Goal: Transaction & Acquisition: Purchase product/service

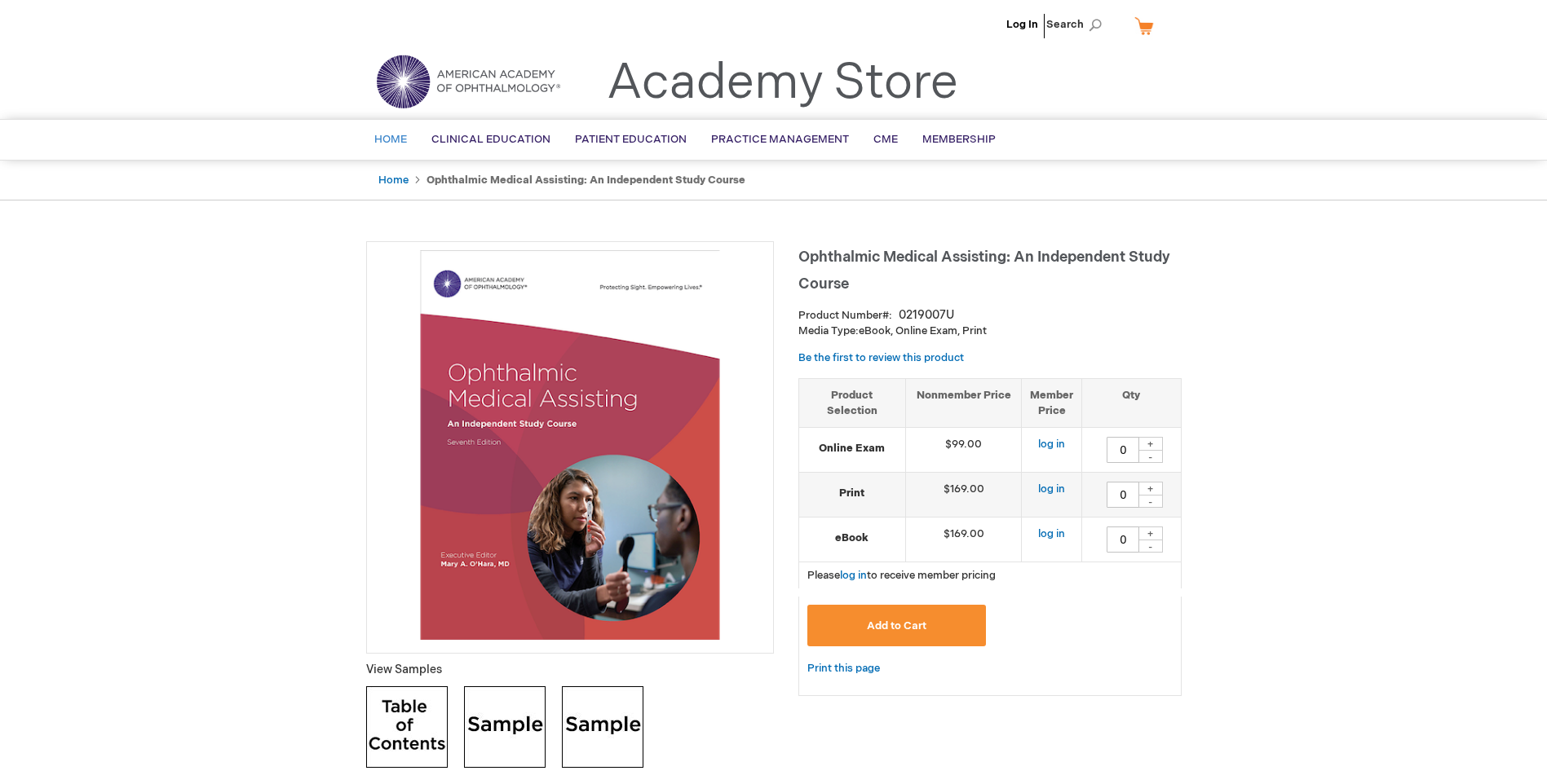
click at [389, 133] on link "Home" at bounding box center [390, 140] width 57 height 40
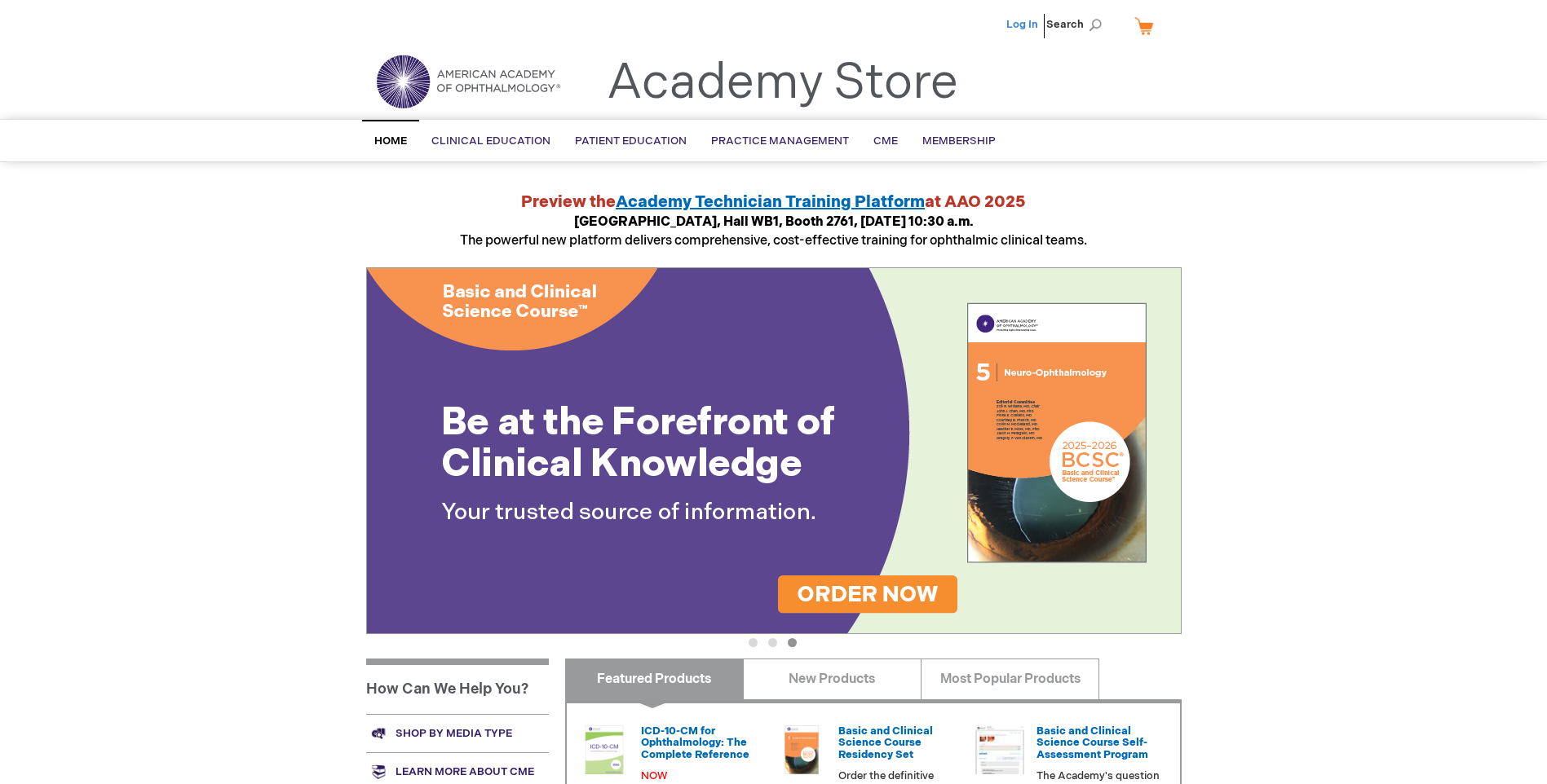
click at [1038, 22] on link "Log In" at bounding box center [1022, 24] width 32 height 13
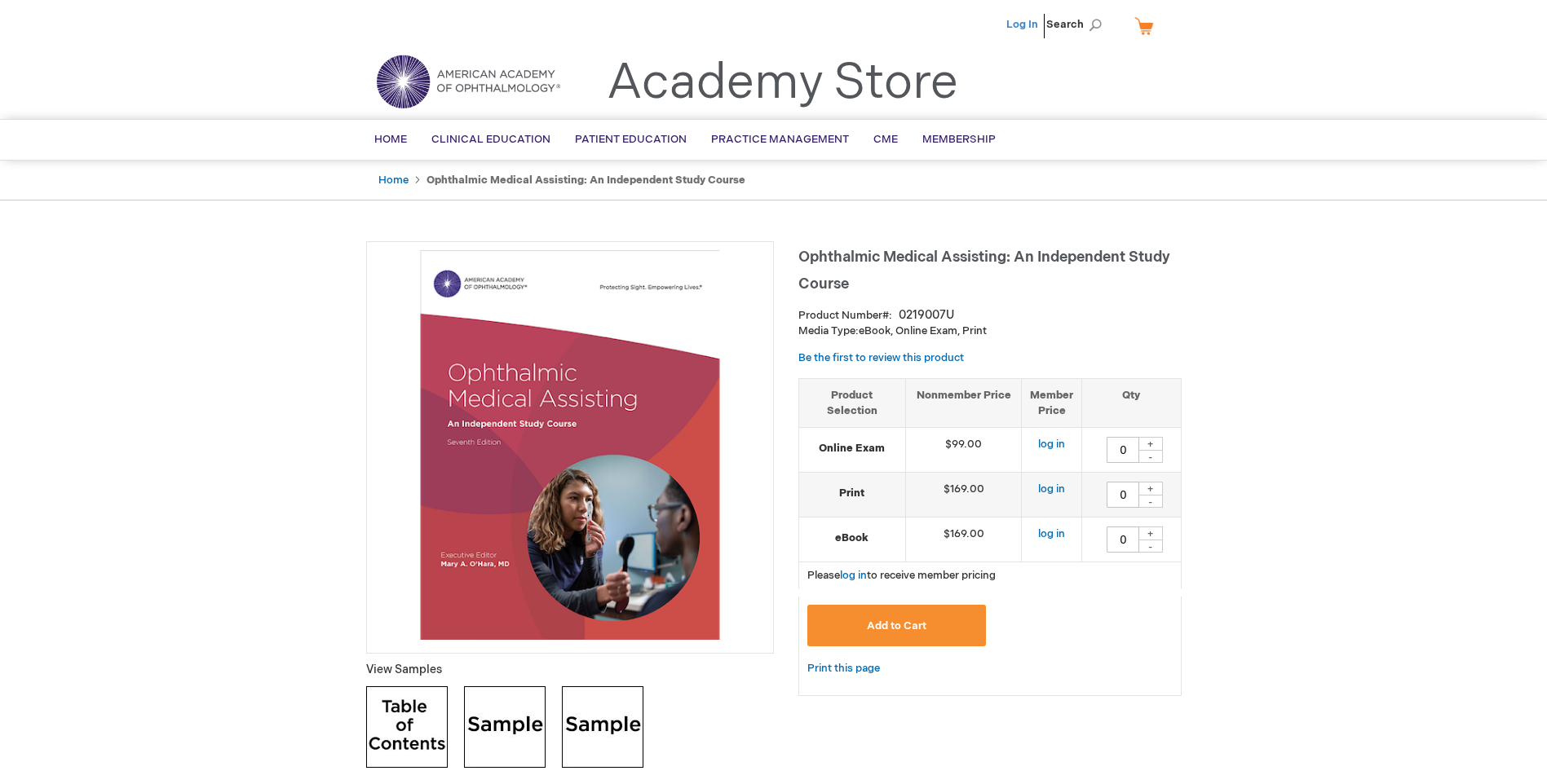
click at [1009, 21] on link "Log In" at bounding box center [1022, 24] width 32 height 13
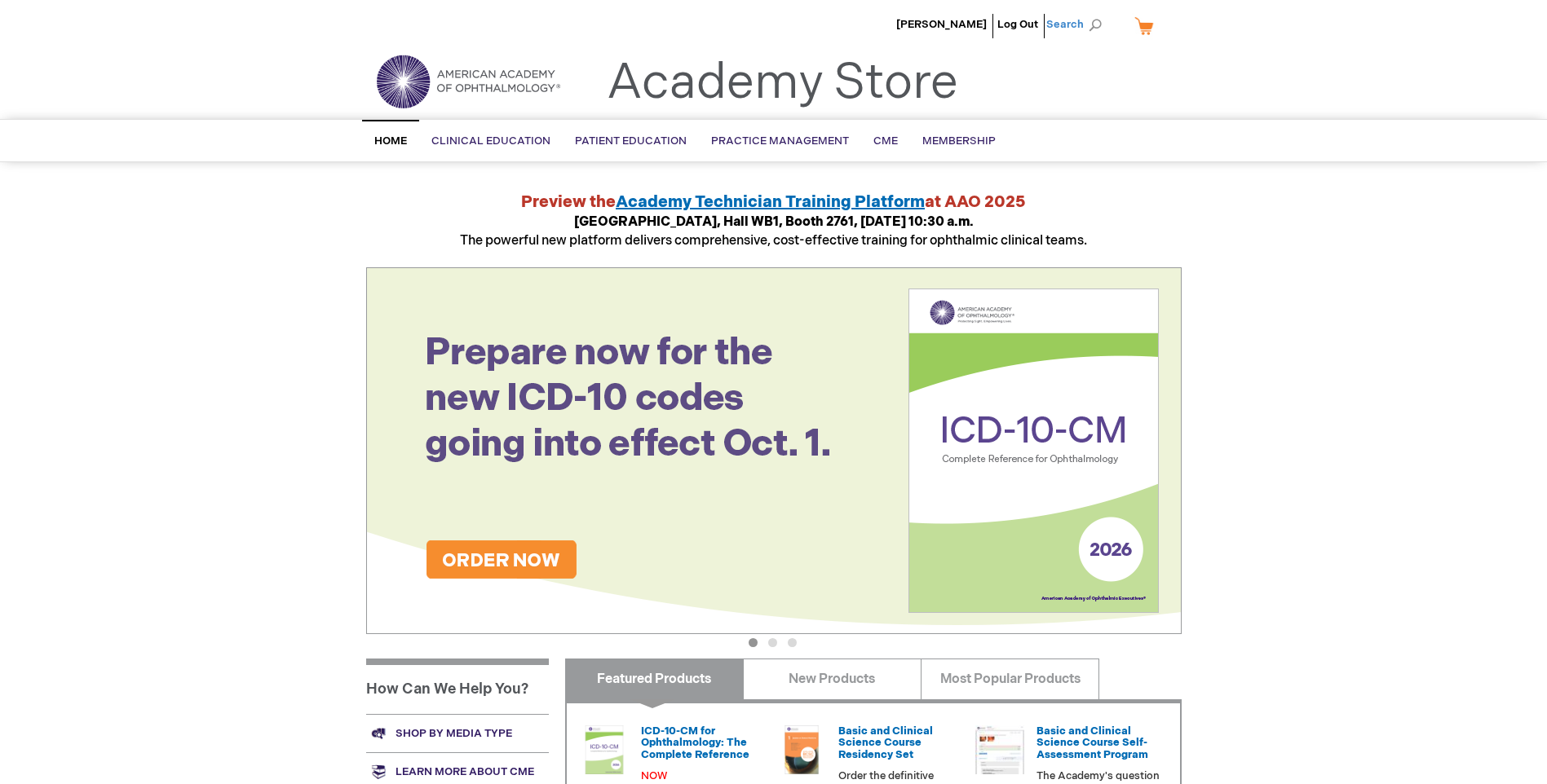
click at [1089, 18] on span "Search" at bounding box center [1078, 24] width 62 height 33
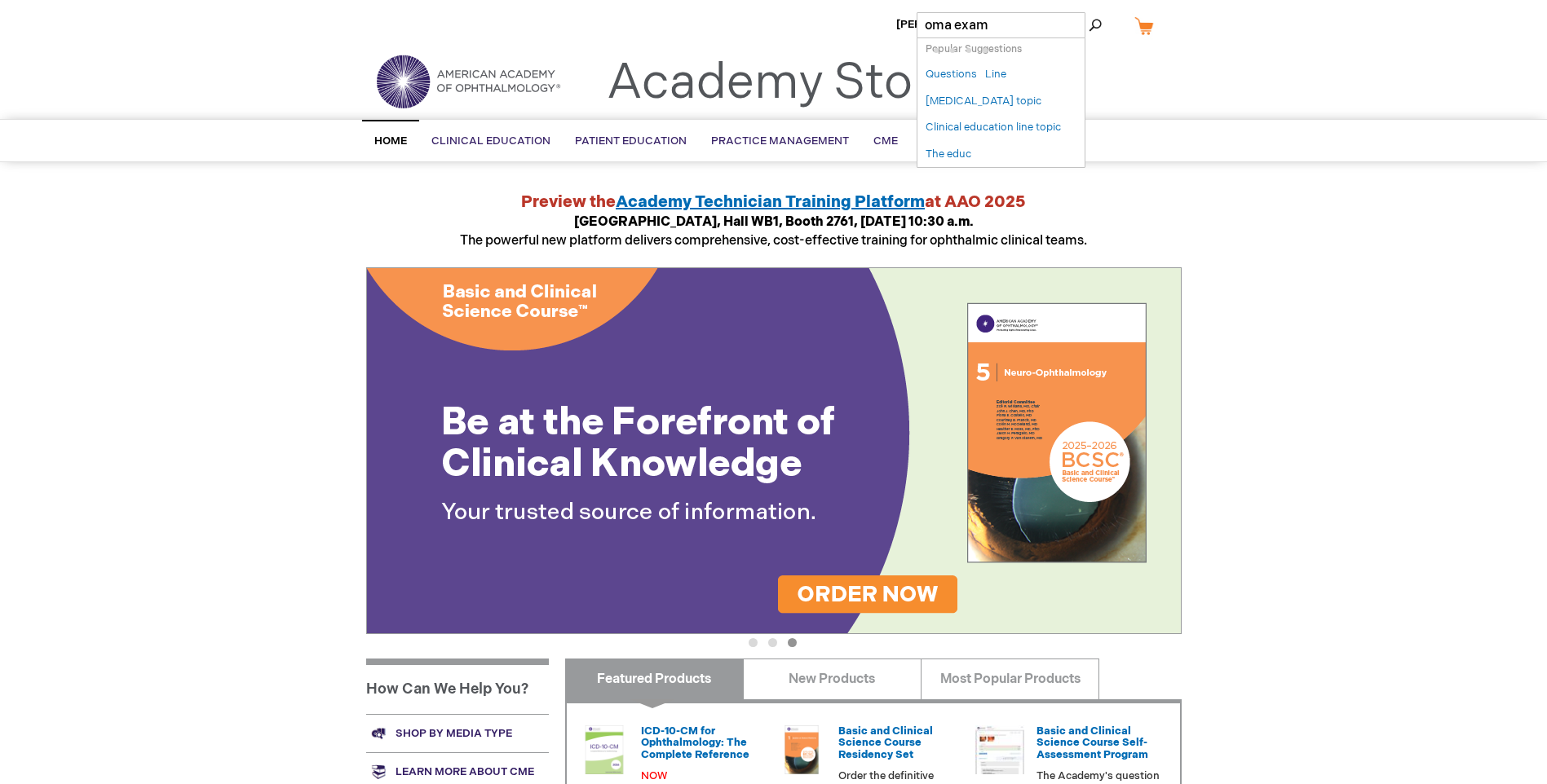
type input "oma exam"
click at [1089, 12] on button "Search" at bounding box center [1096, 25] width 13 height 26
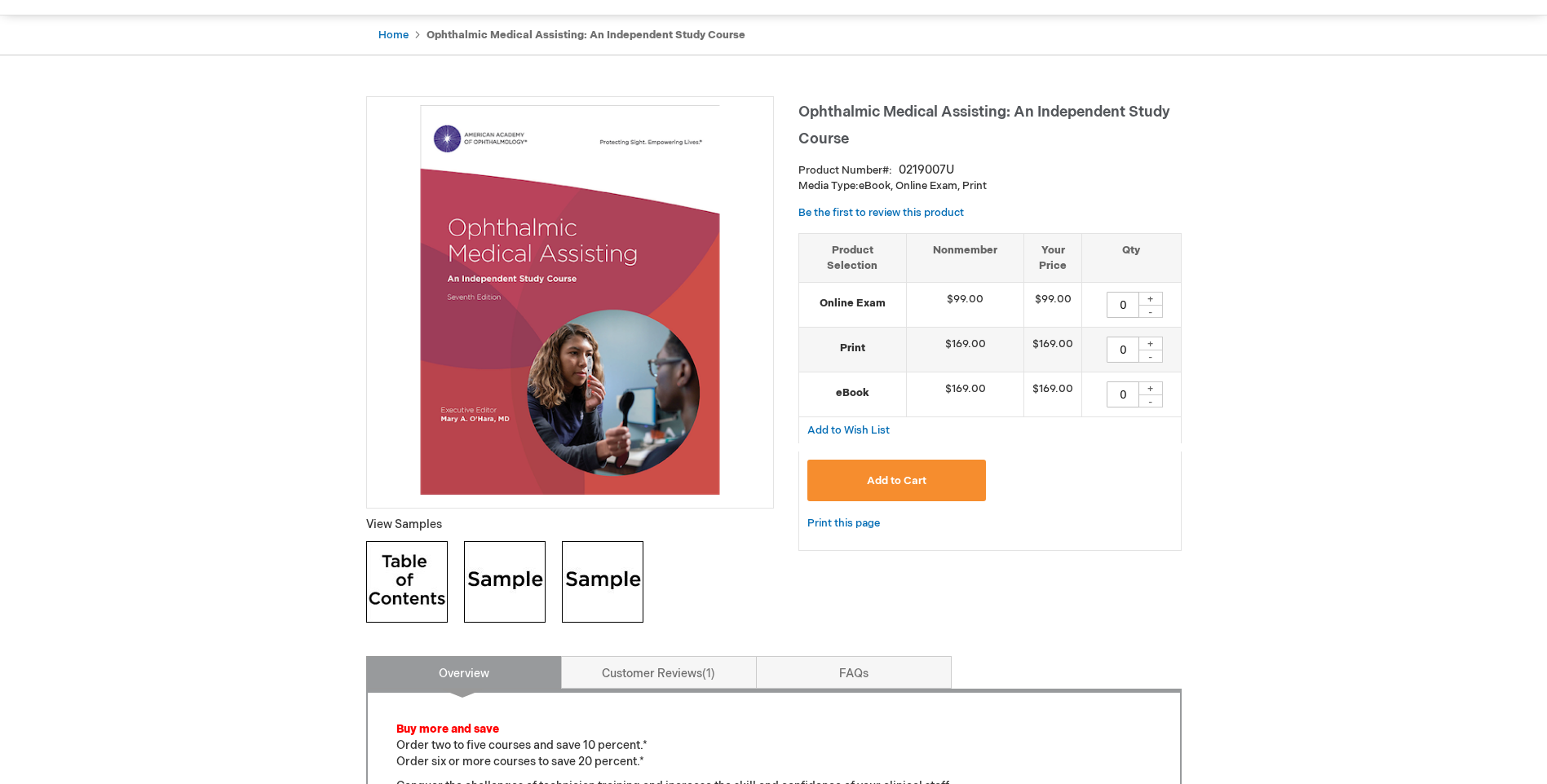
scroll to position [163, 0]
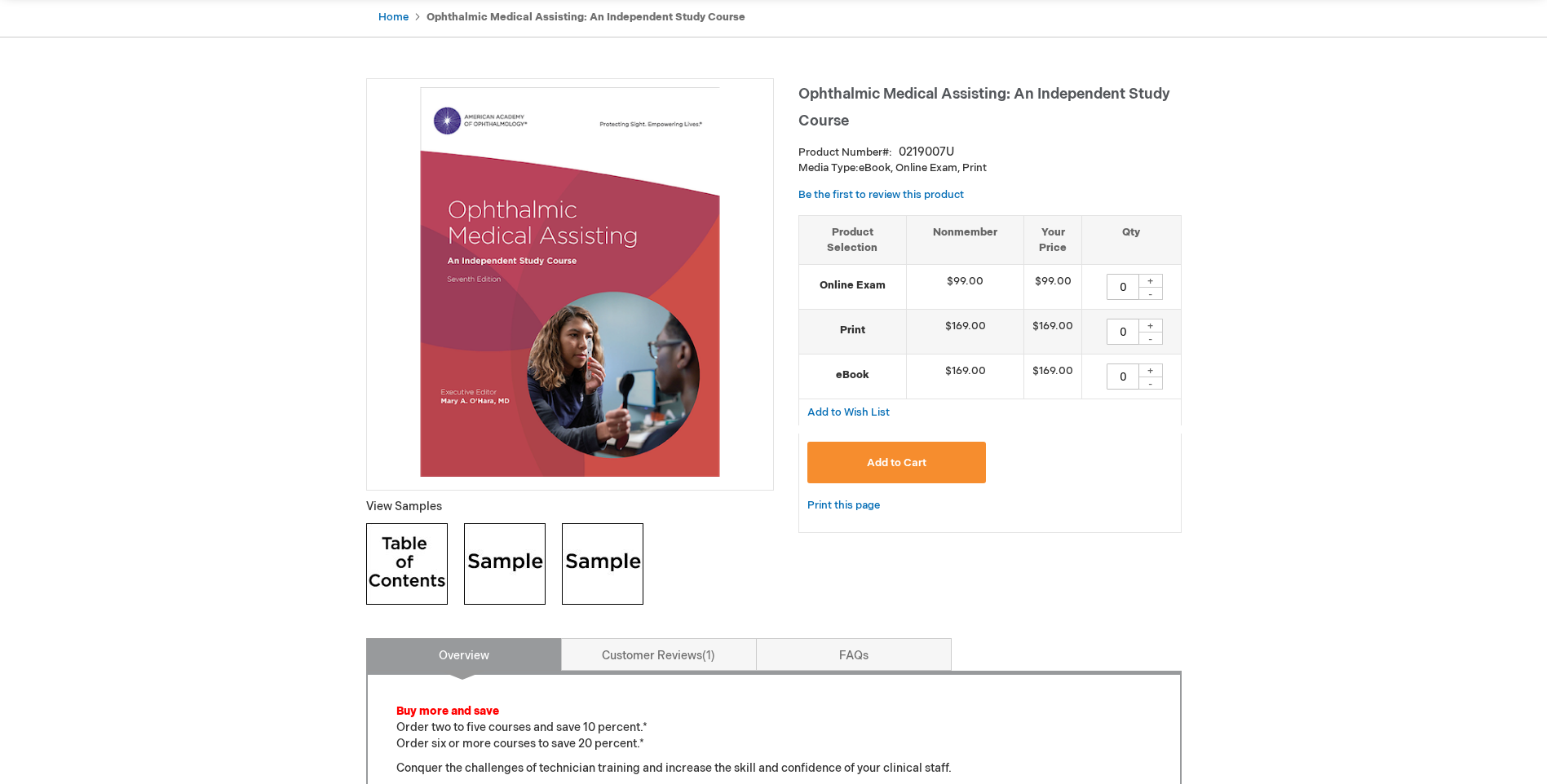
click at [565, 384] on img at bounding box center [570, 282] width 390 height 390
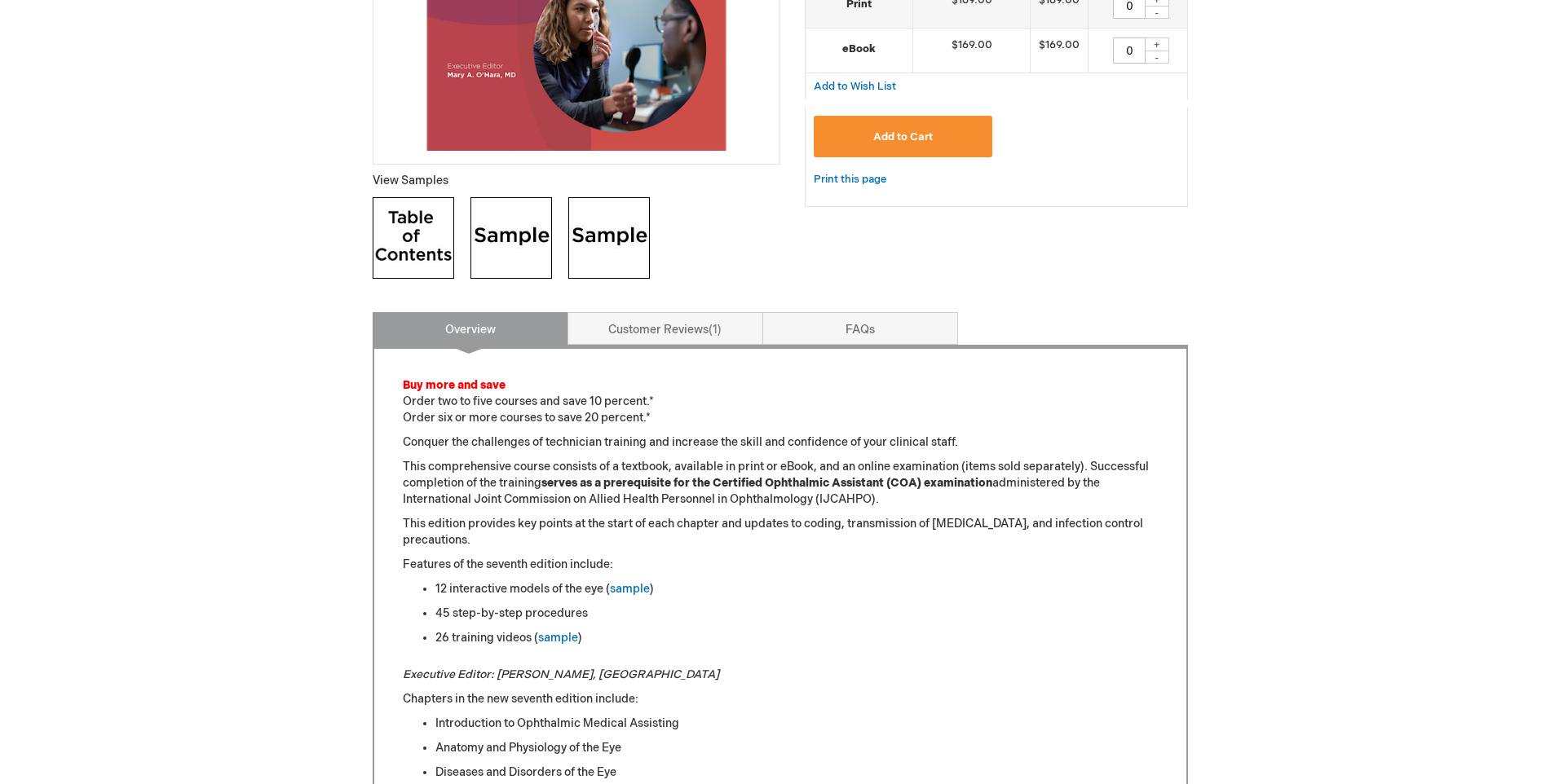
scroll to position [0, 0]
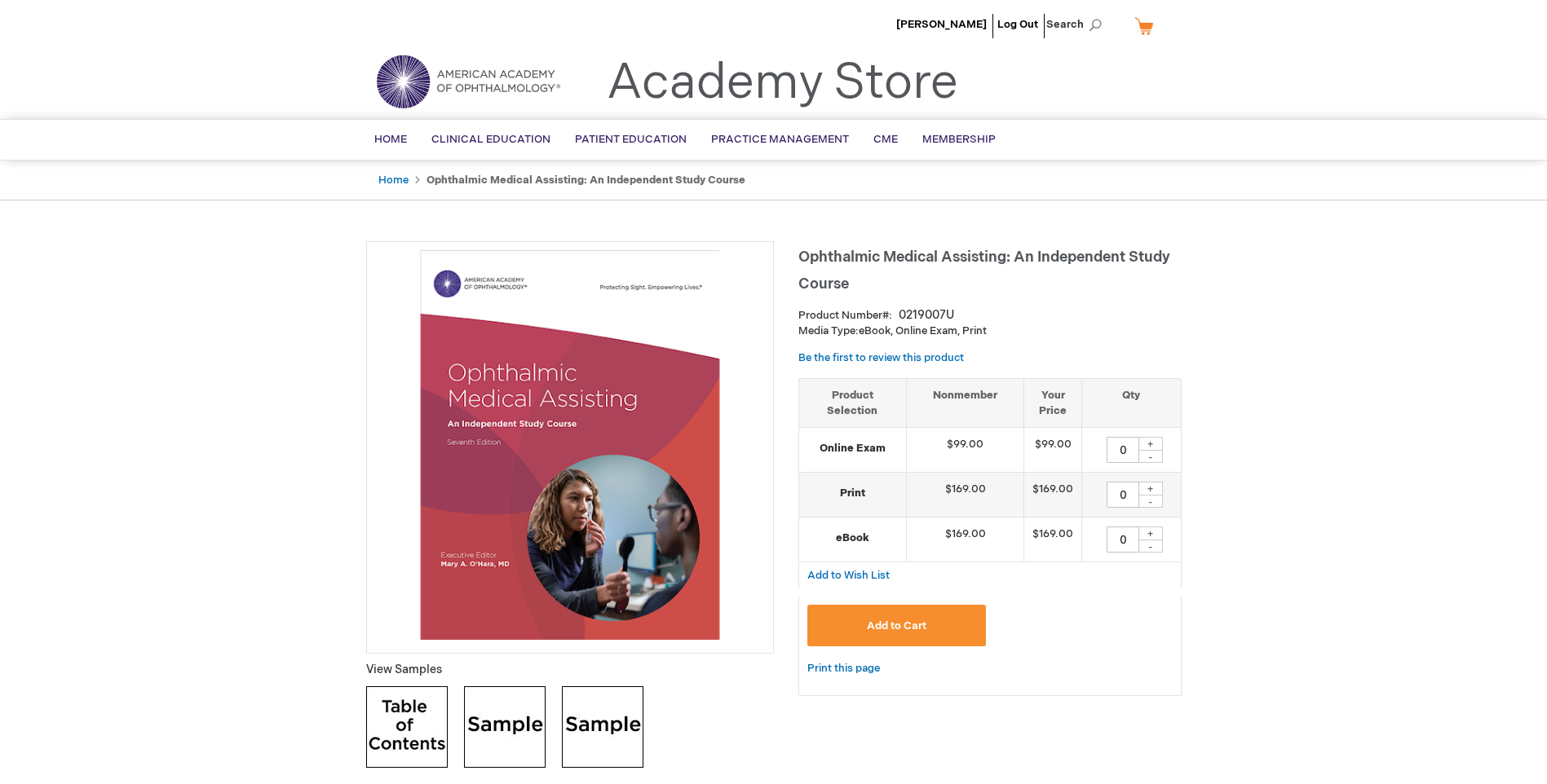
click at [665, 416] on img at bounding box center [570, 445] width 390 height 390
click at [844, 452] on strong "Online Exam" at bounding box center [853, 448] width 91 height 15
click at [945, 442] on td "$99.00" at bounding box center [966, 450] width 118 height 45
click at [1156, 442] on div "+" at bounding box center [1151, 444] width 24 height 14
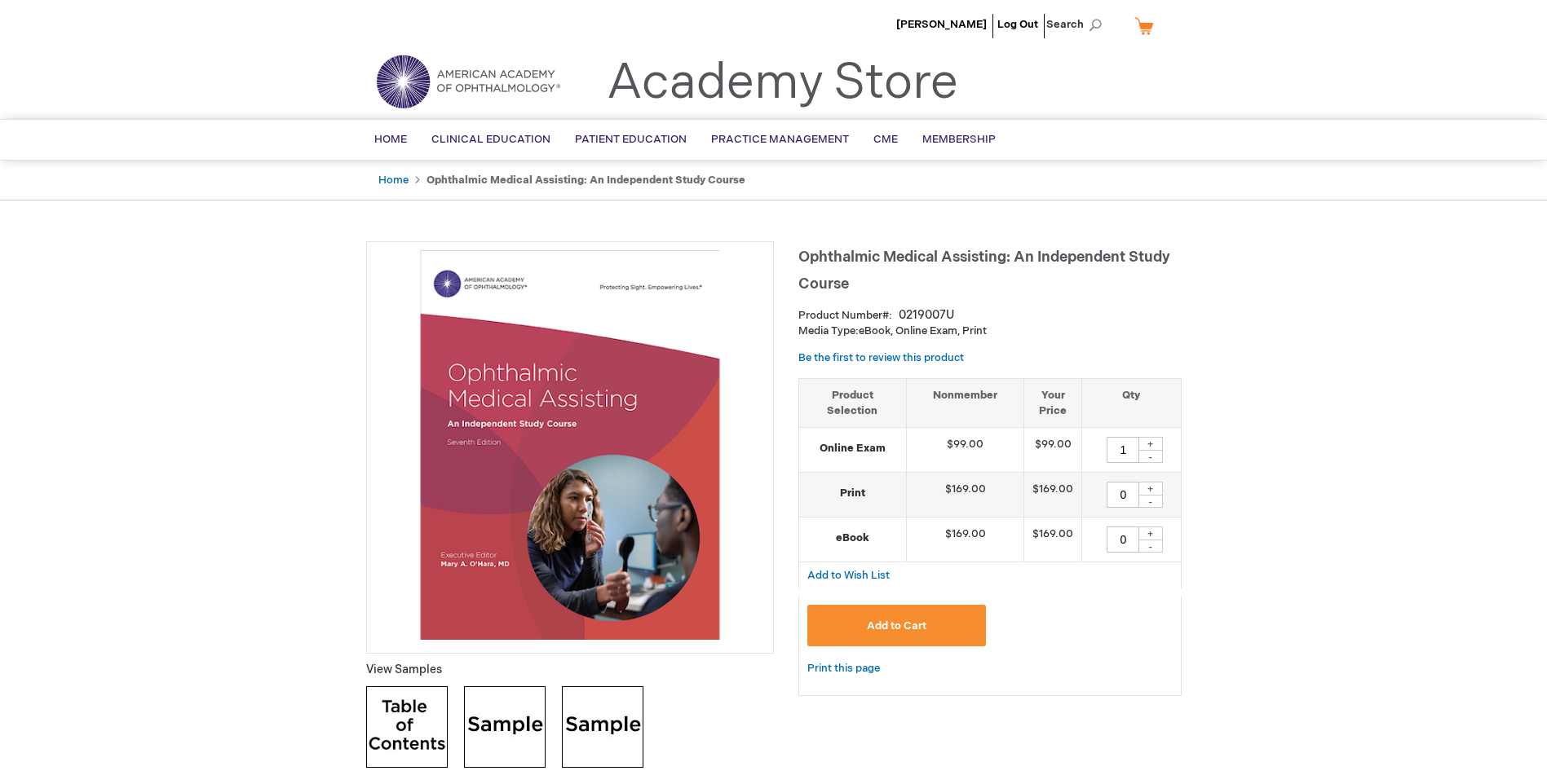
type input "2"
click at [891, 634] on button "Add to Cart" at bounding box center [897, 626] width 180 height 41
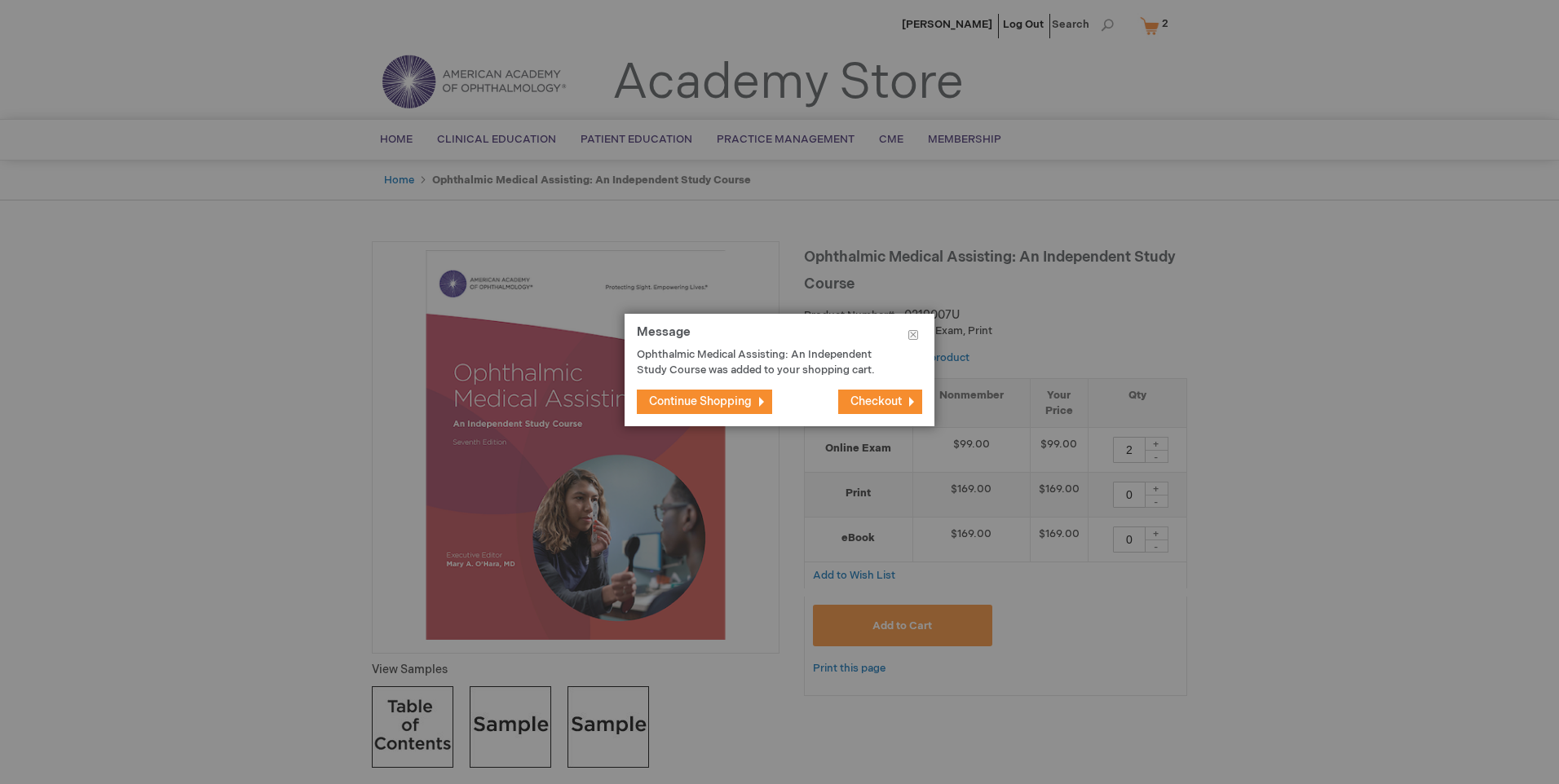
click at [883, 402] on span "Checkout" at bounding box center [876, 401] width 52 height 14
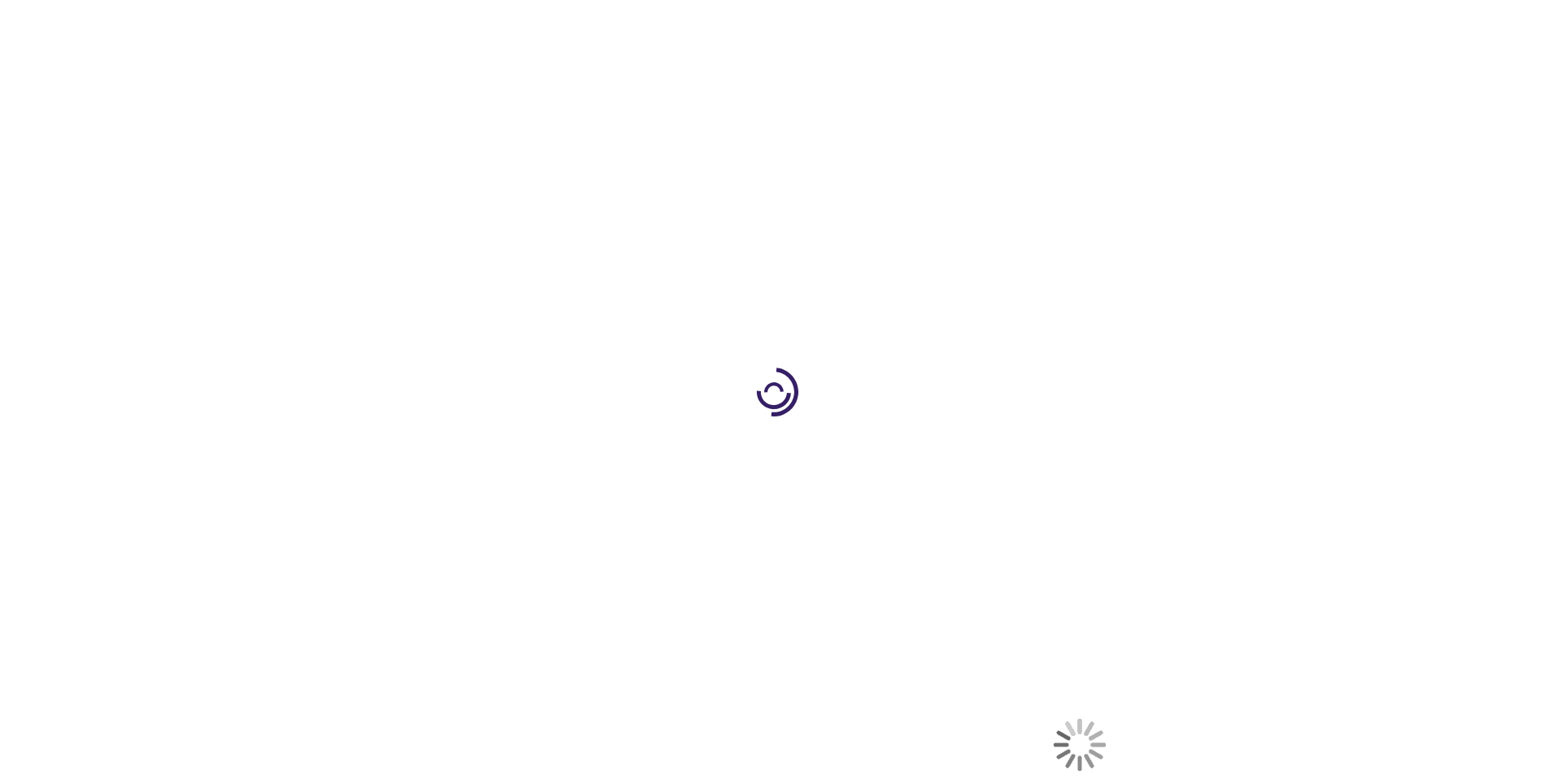
select select "US"
select select "44"
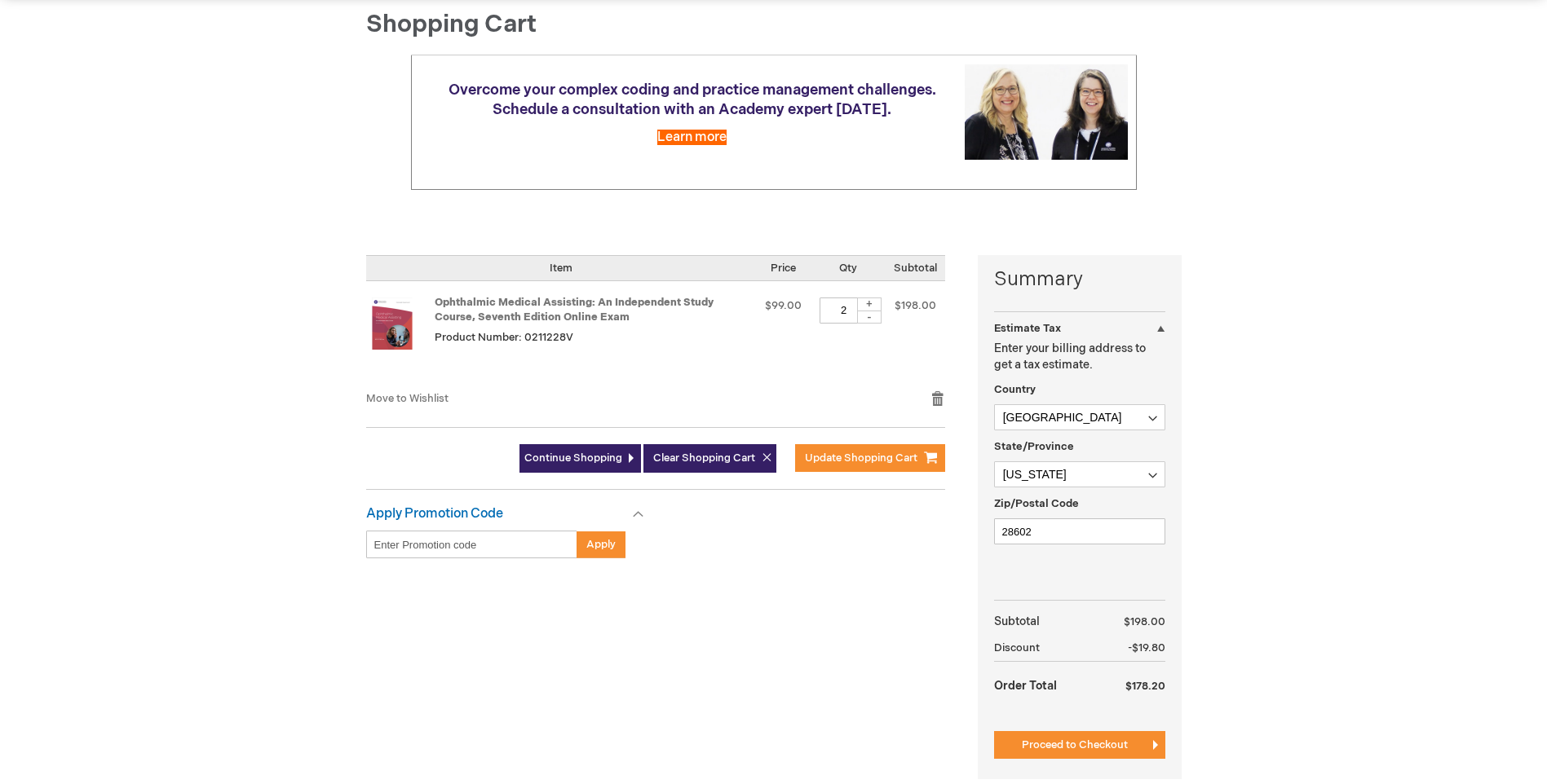
scroll to position [489, 0]
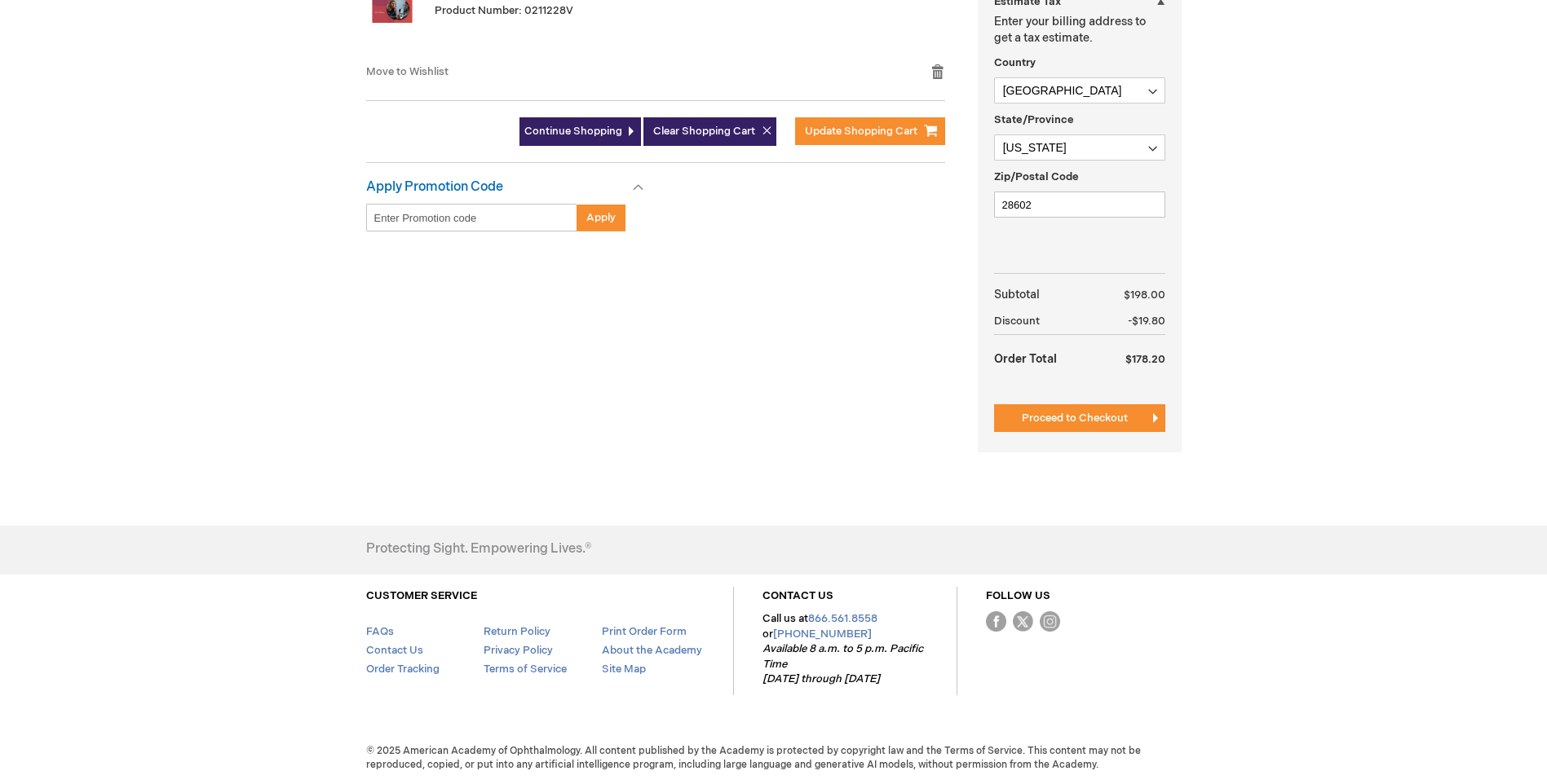
click at [1125, 433] on div "Summary Estimate Tax Estimate Tax Enter your billing address to get a tax estim…" at bounding box center [1080, 191] width 204 height 525
click at [1112, 421] on span "Proceed to Checkout" at bounding box center [1075, 418] width 106 height 13
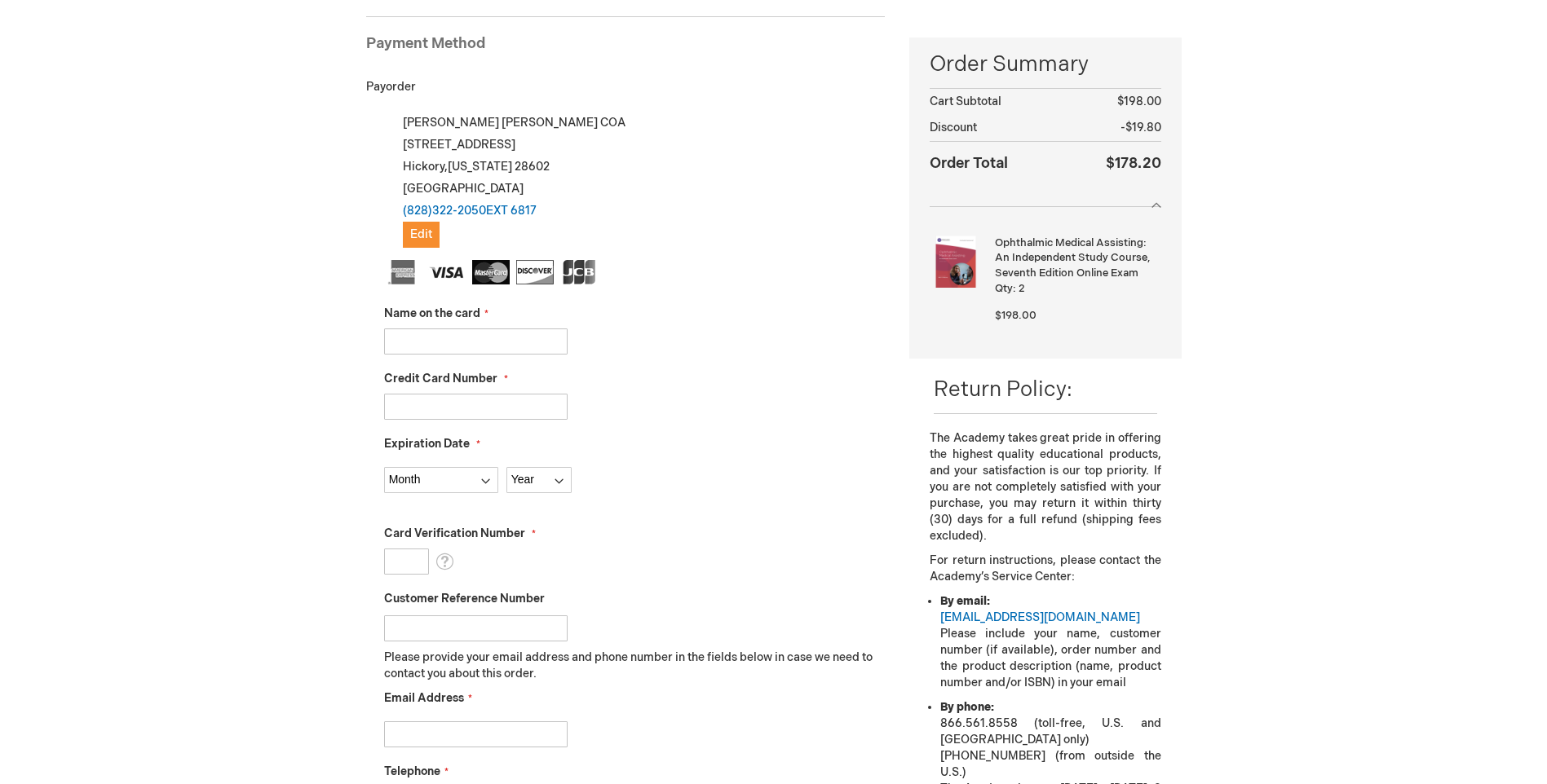
click at [461, 333] on input "Name on the card" at bounding box center [476, 342] width 183 height 26
type input "Krissy Hensley"
click at [553, 401] on input "Credit Card Number" at bounding box center [476, 407] width 183 height 26
type input "4053013450663761"
click at [485, 483] on select "Month 01 - January 02 - February 03 - March 04 - April 05 - May 06 - June 07 - …" at bounding box center [441, 480] width 114 height 26
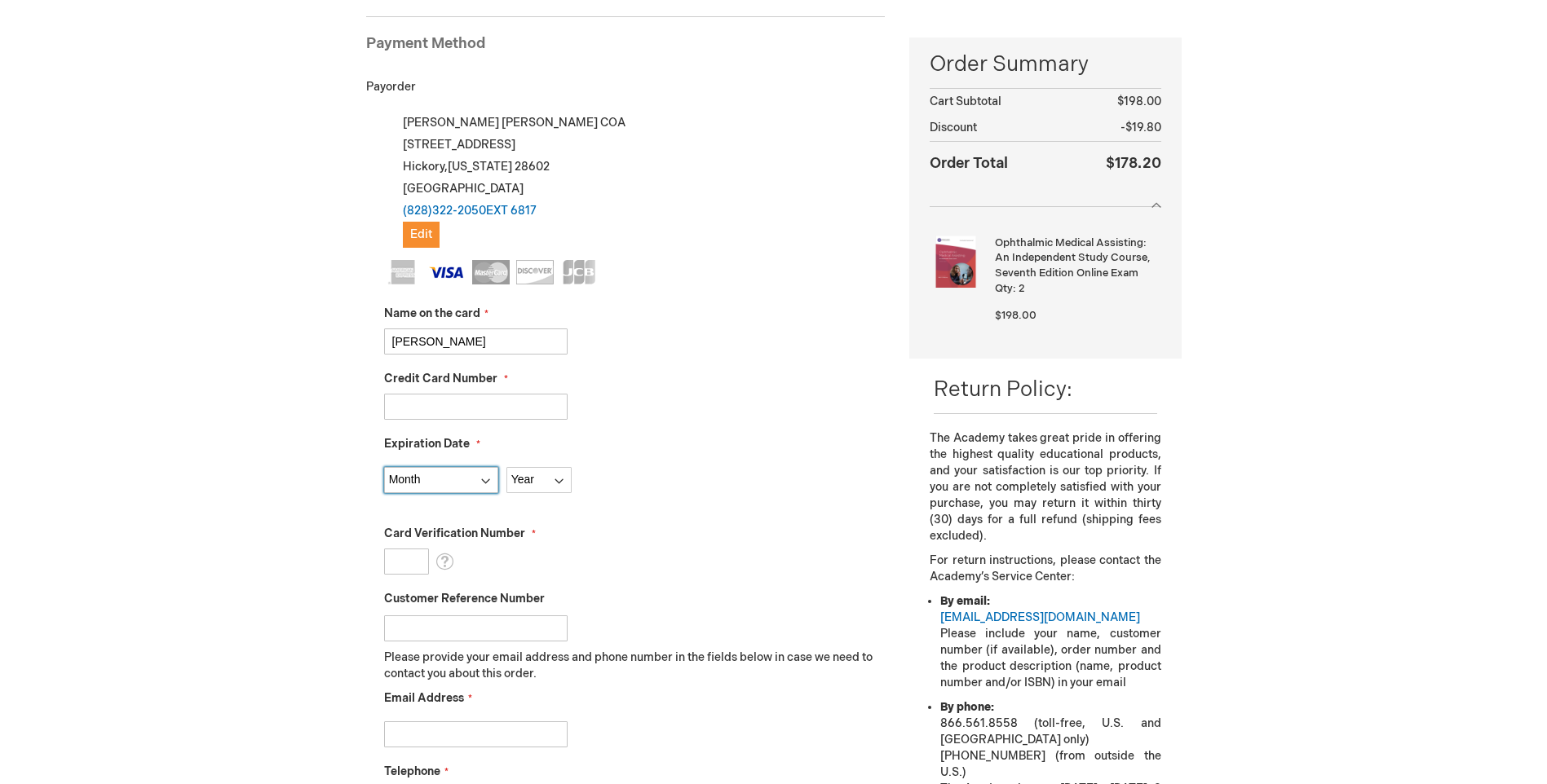
select select "2"
click at [385, 467] on select "Month 01 - January 02 - February 03 - March 04 - April 05 - May 06 - June 07 - …" at bounding box center [441, 480] width 114 height 26
click at [566, 475] on select "Year 2025 2026 2027 2028 2029 2030 2031 2032 2033 2034 2035" at bounding box center [539, 480] width 65 height 26
select select "2029"
click at [507, 467] on select "Year 2025 2026 2027 2028 2029 2030 2031 2032 2033 2034 2035" at bounding box center [539, 480] width 65 height 26
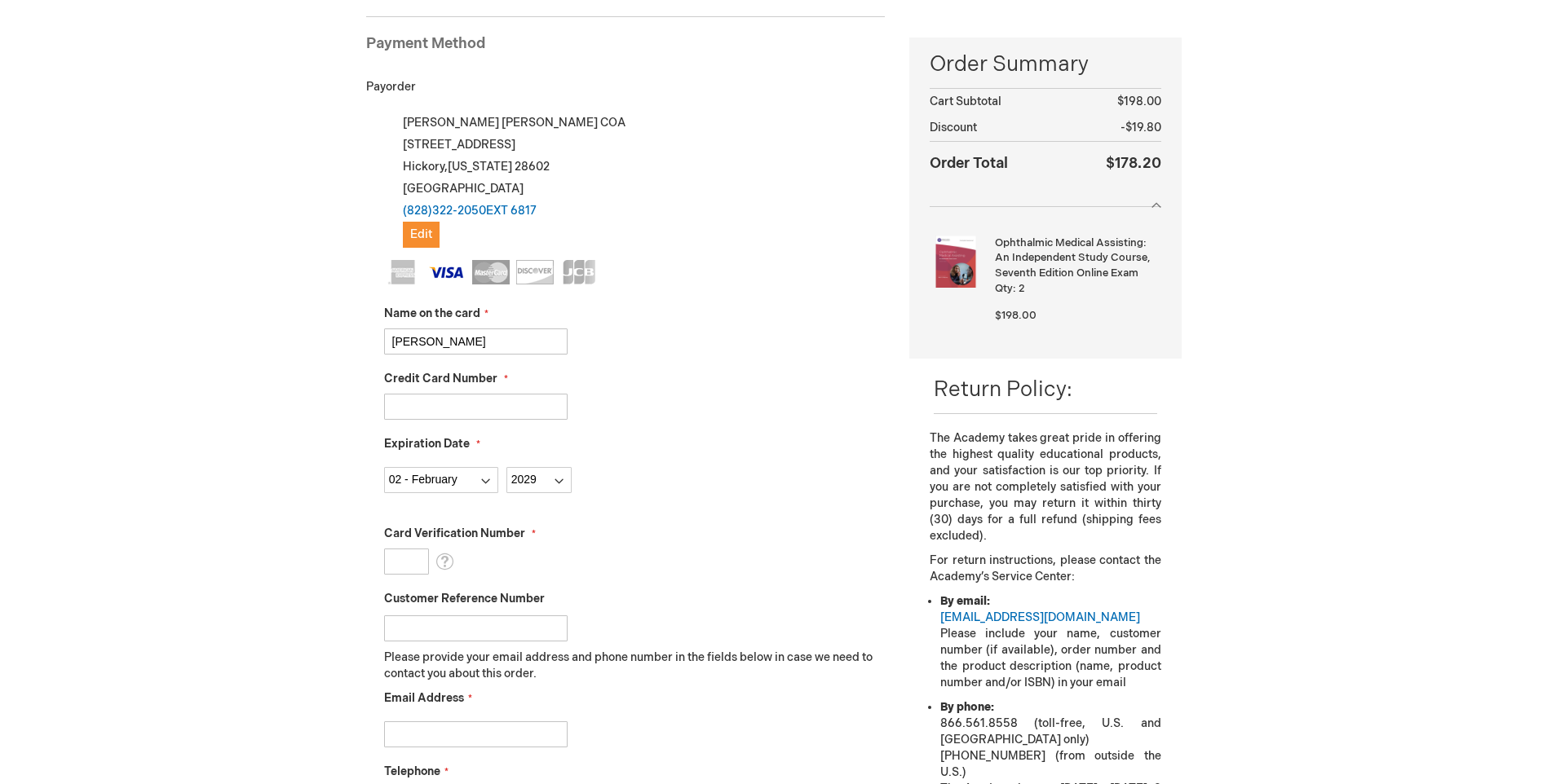
click at [415, 557] on input "Card Verification Number" at bounding box center [407, 562] width 45 height 26
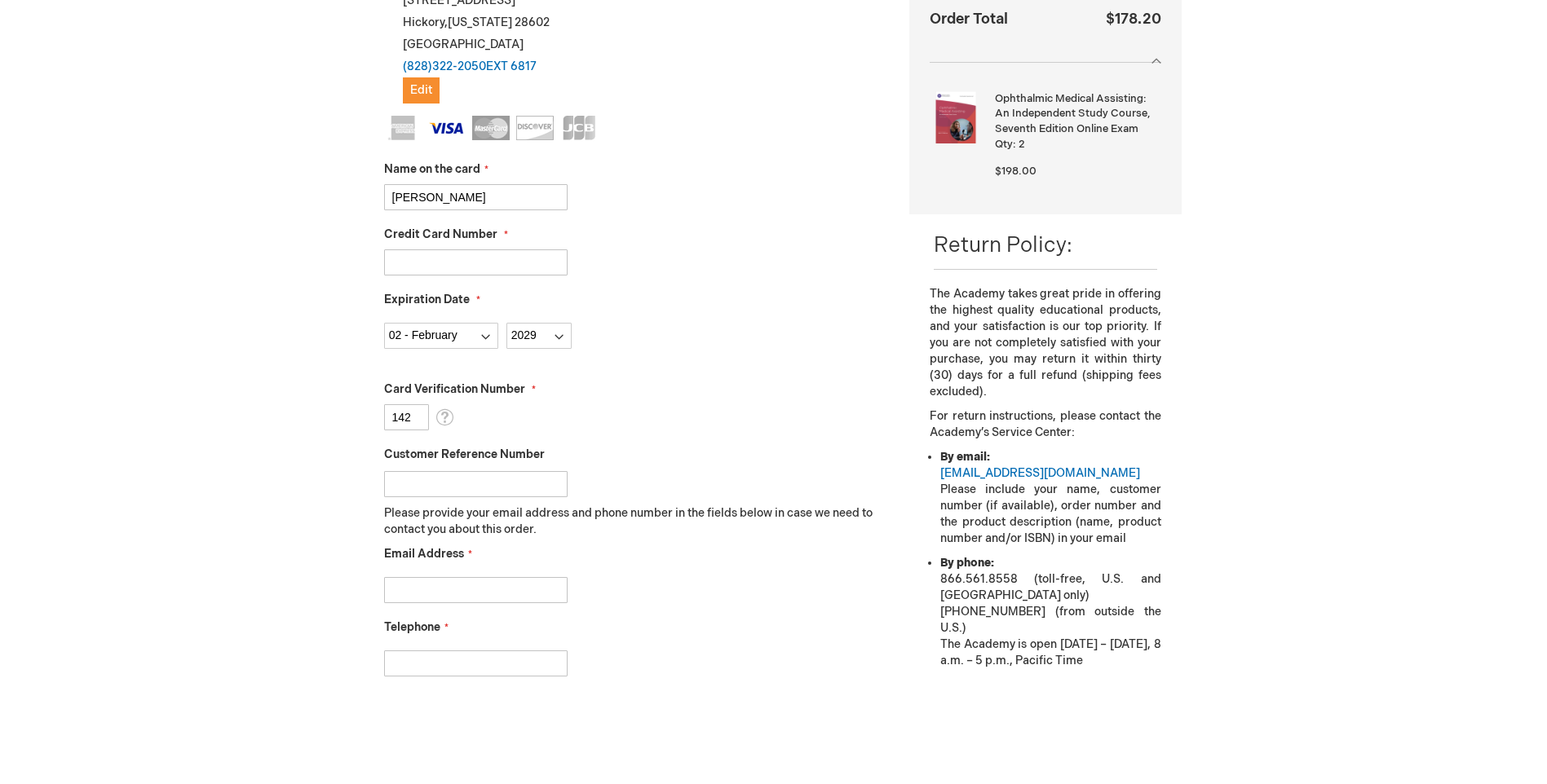
scroll to position [468, 0]
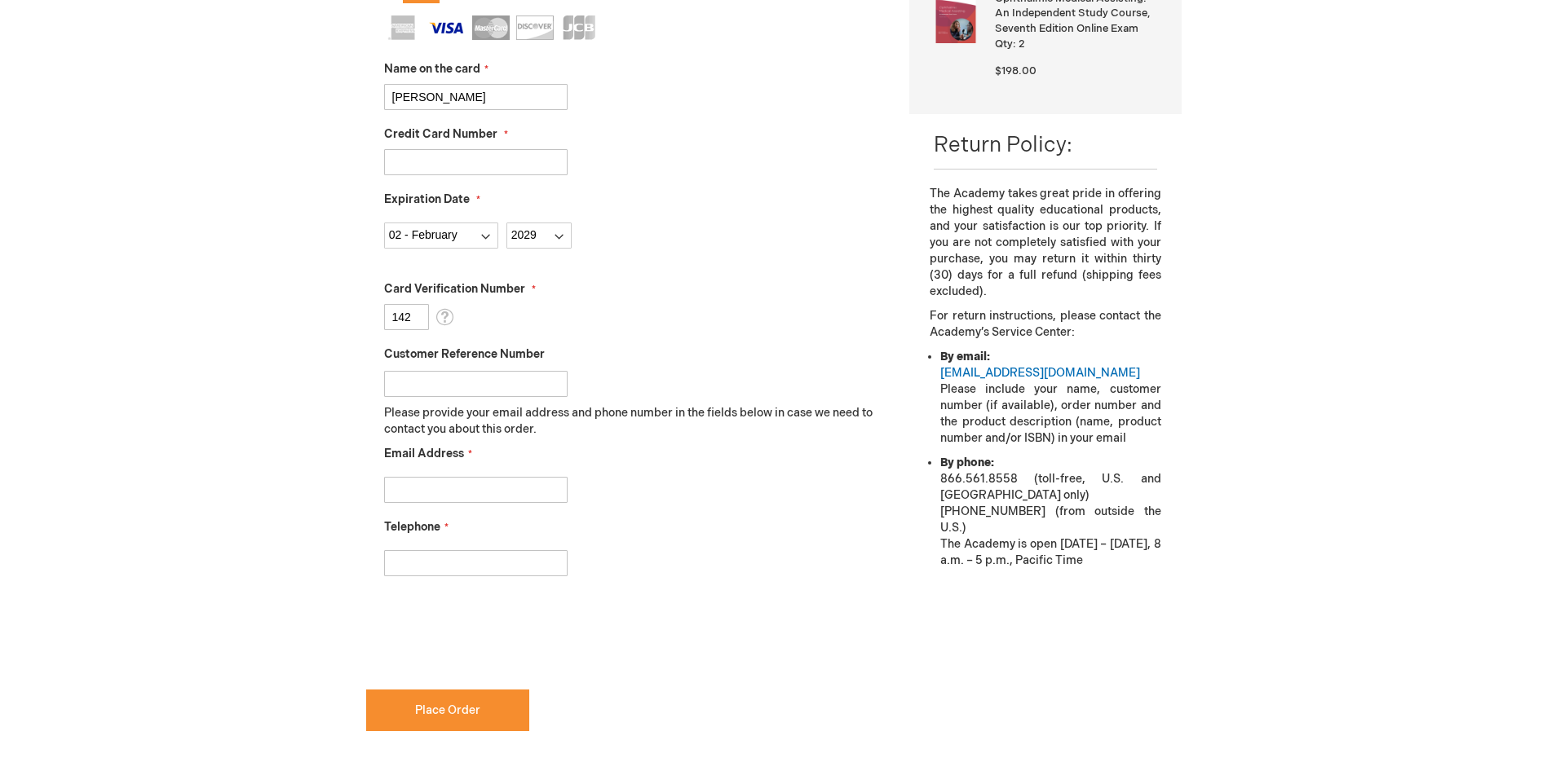
type input "142"
click at [457, 487] on input "Email Address" at bounding box center [476, 490] width 183 height 26
type input "arielnferrell@gmail.com"
type input "7042400528"
click at [511, 570] on input "7042400528" at bounding box center [476, 563] width 183 height 26
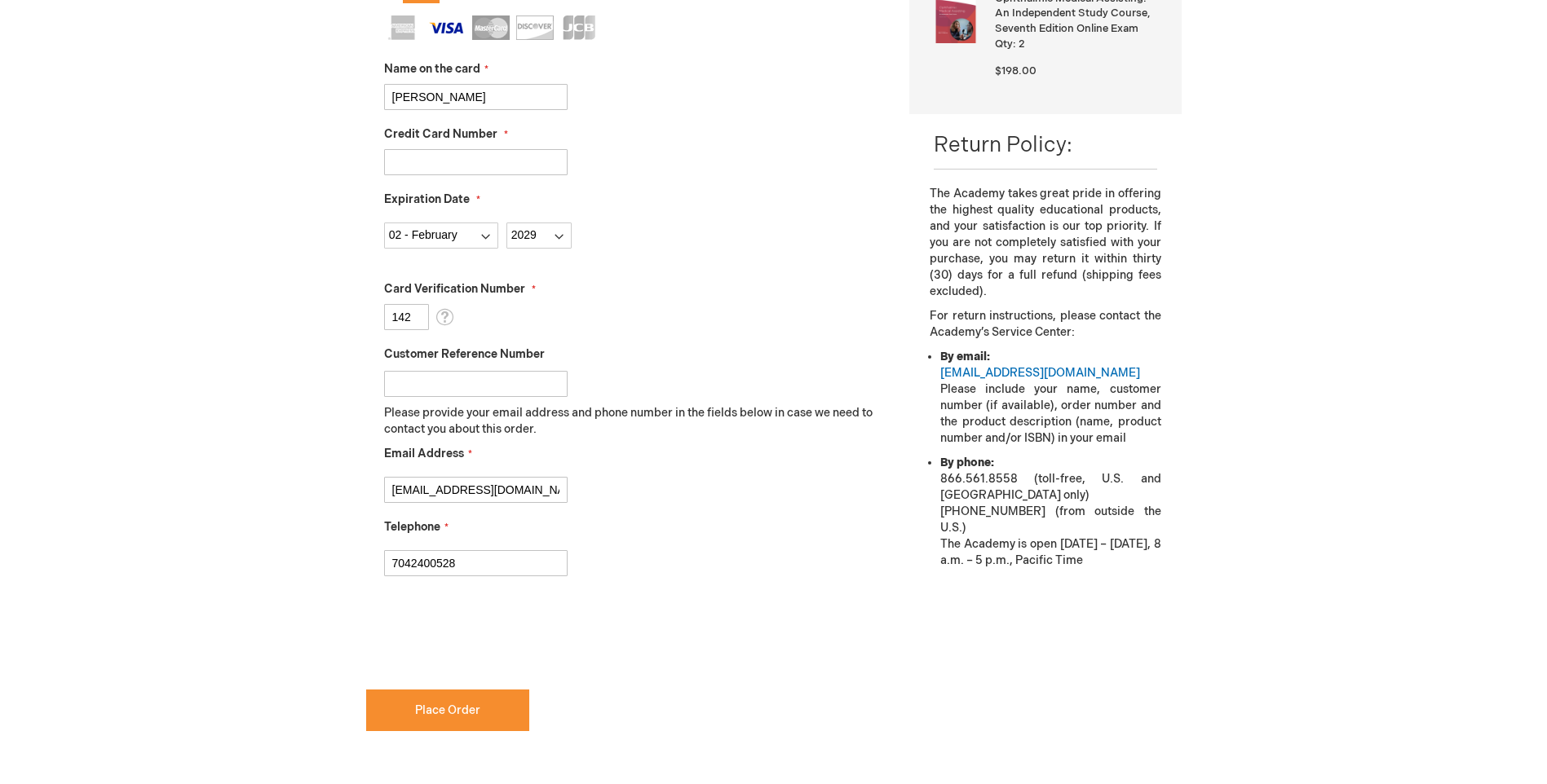
drag, startPoint x: 511, startPoint y: 570, endPoint x: 214, endPoint y: 549, distance: 297.7
click at [274, 560] on div "Ariel Van Zyl Log Out Search My Cart 2 2 items CLOSE RECENTLY ADDED ITEM(S) Clo…" at bounding box center [773, 344] width 1547 height 1625
type input "8283222050"
checkbox input "true"
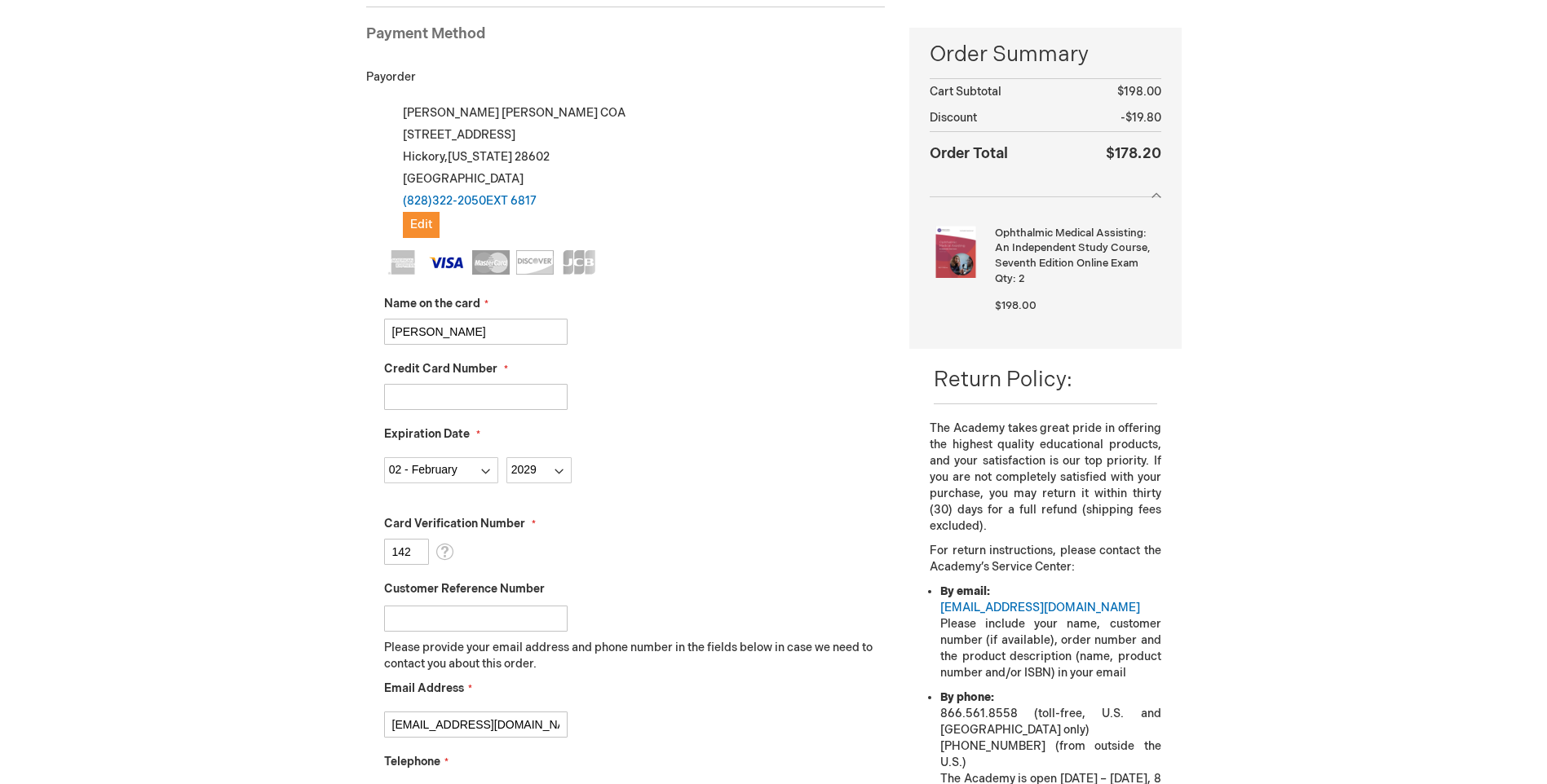
scroll to position [550, 0]
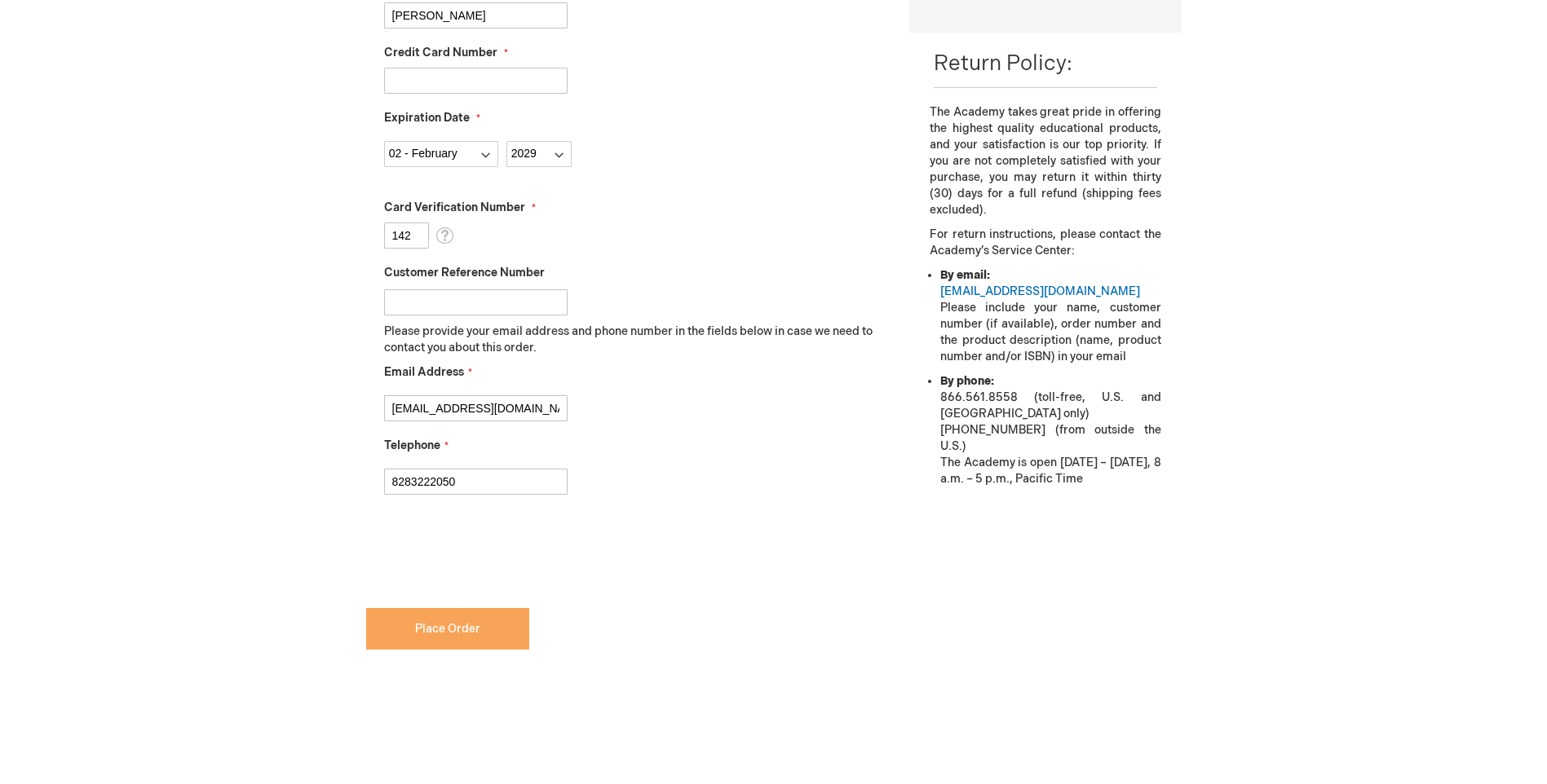
click at [470, 623] on span "Place Order" at bounding box center [447, 629] width 65 height 14
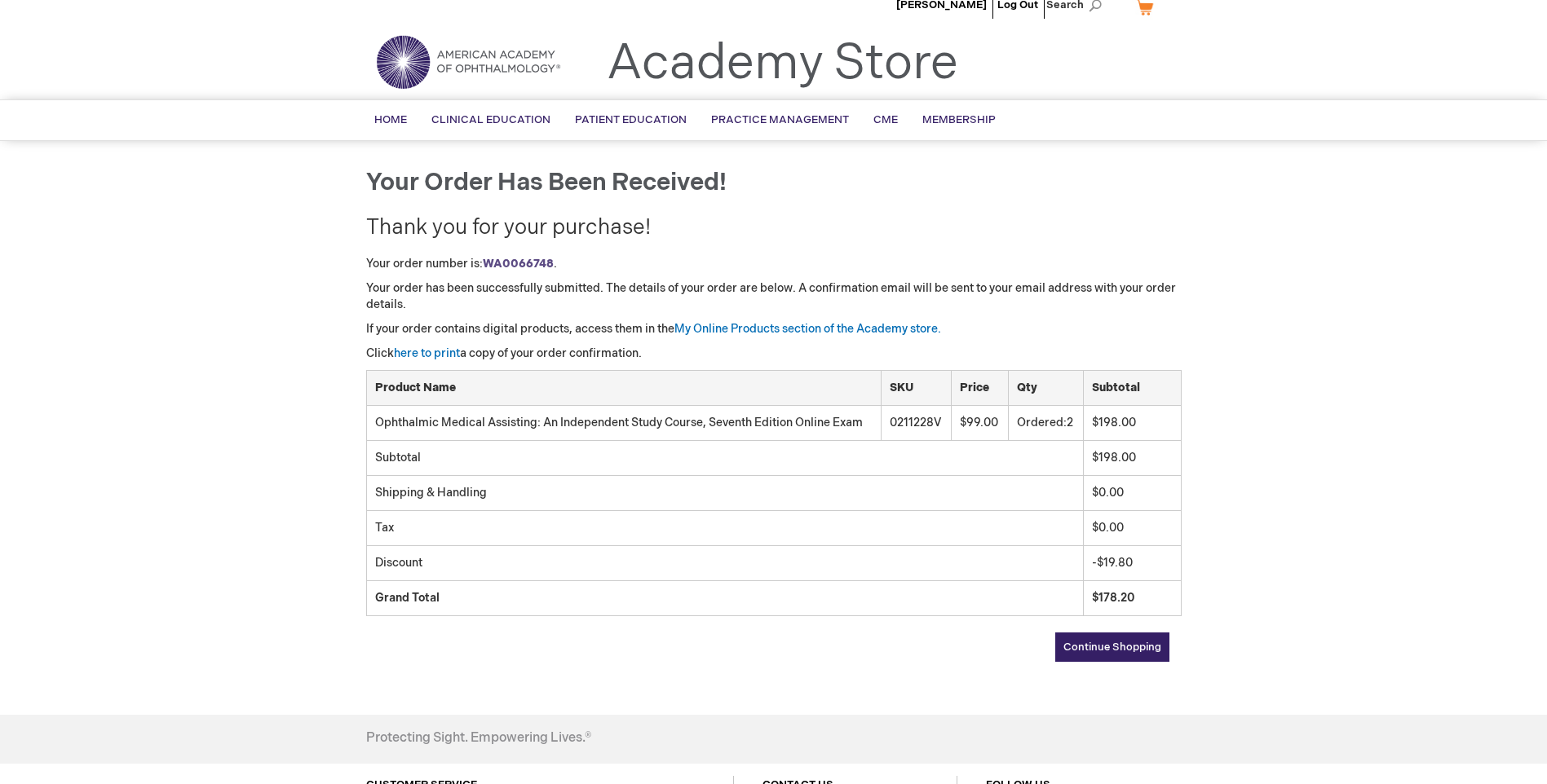
scroll to position [82, 0]
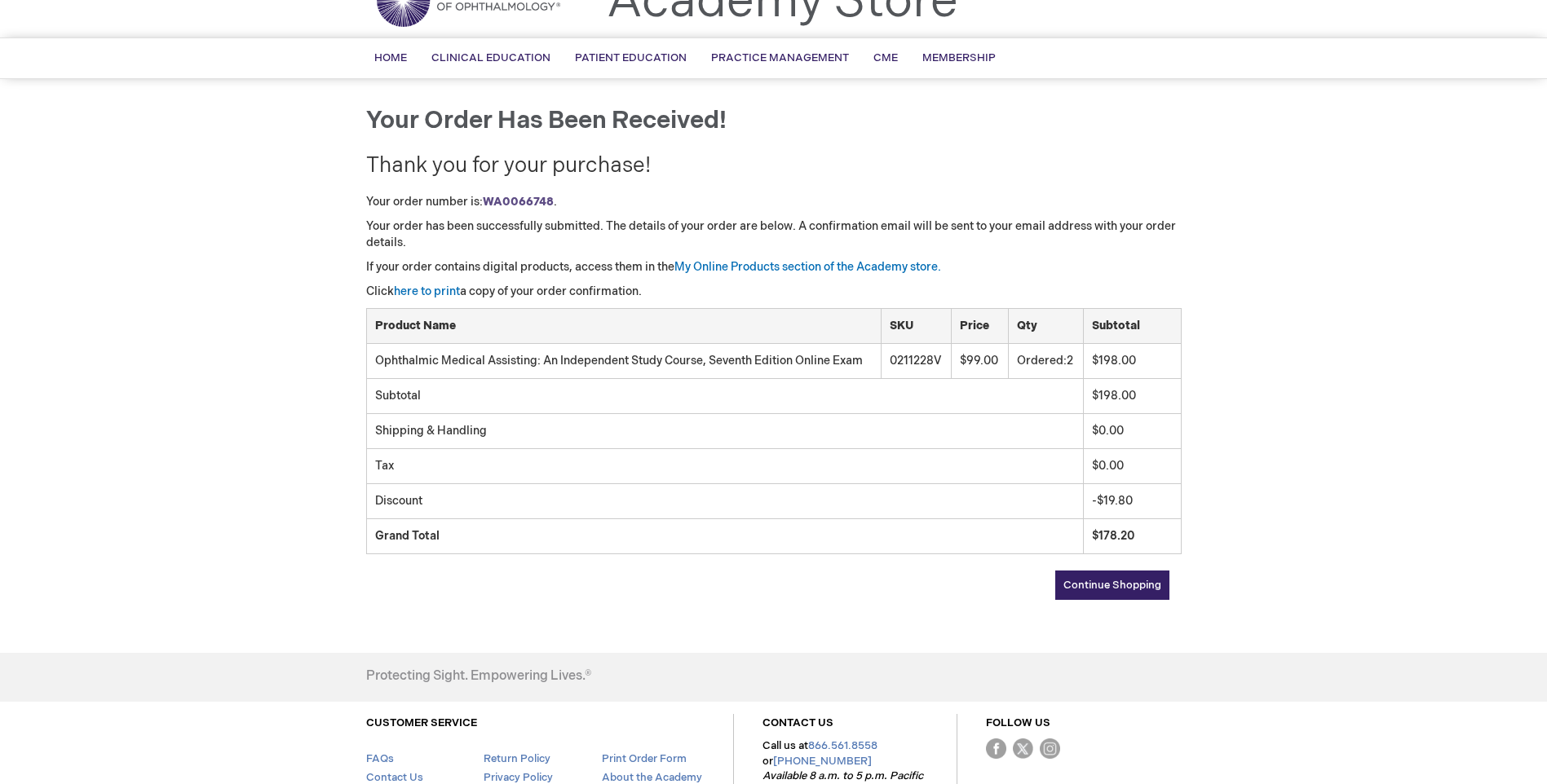
click at [1105, 581] on span "Continue Shopping" at bounding box center [1113, 586] width 98 height 13
